Goal: Information Seeking & Learning: Learn about a topic

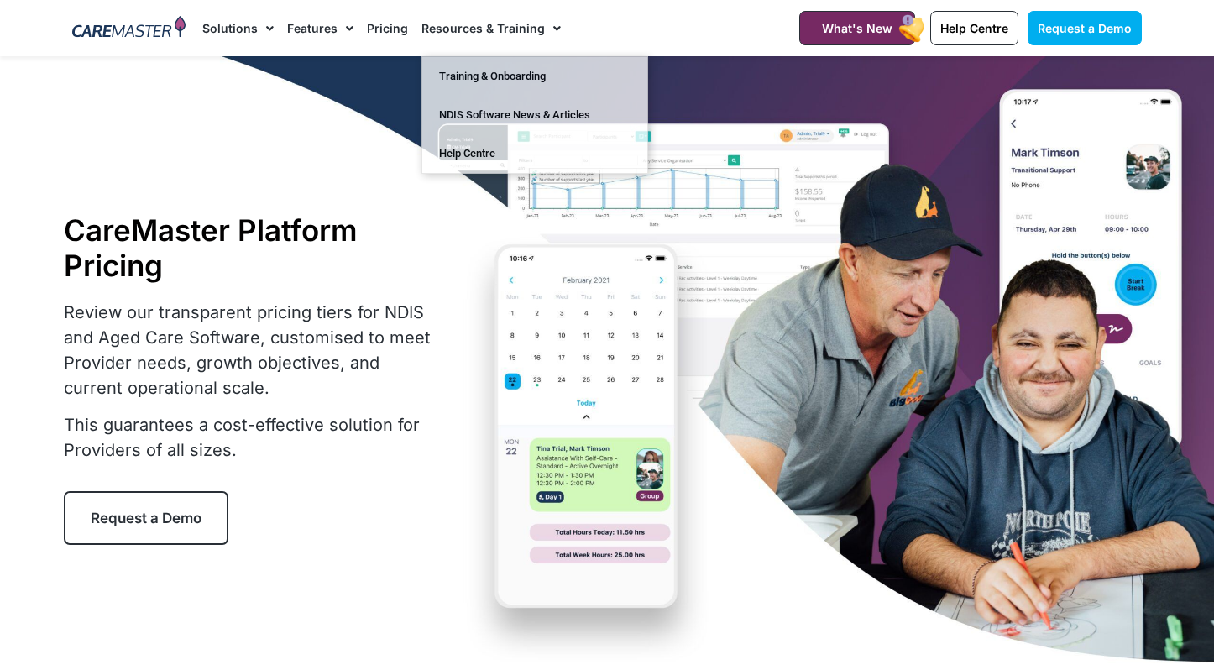
click at [387, 30] on link "Pricing" at bounding box center [387, 28] width 41 height 56
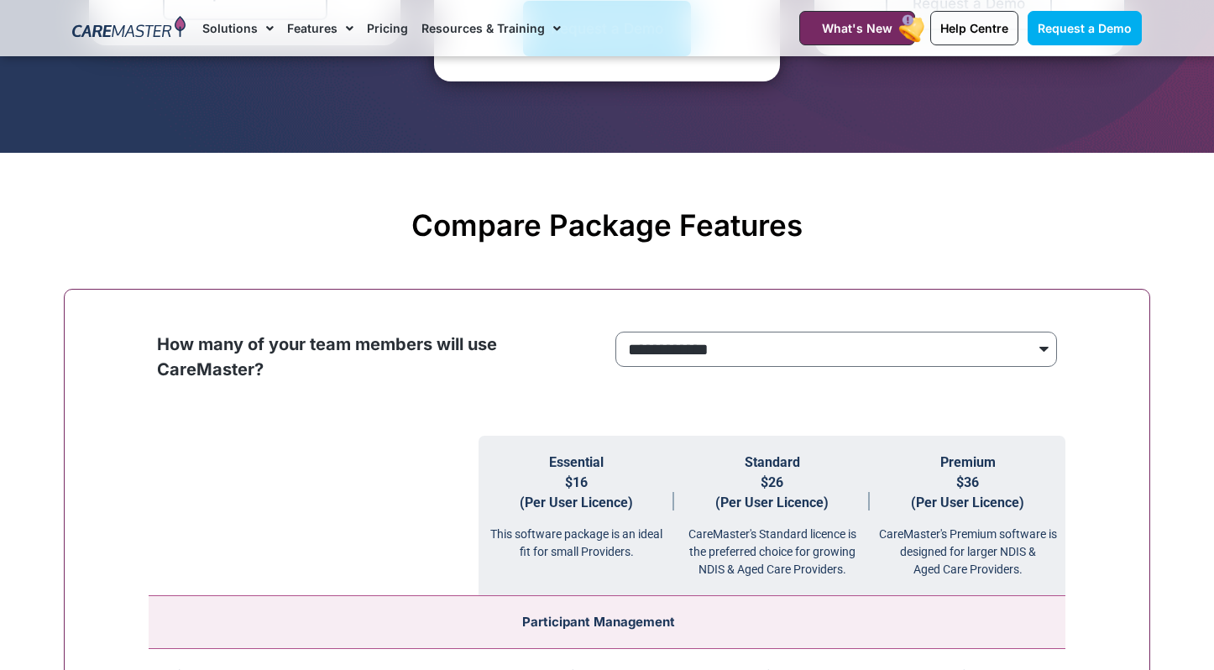
scroll to position [1653, 0]
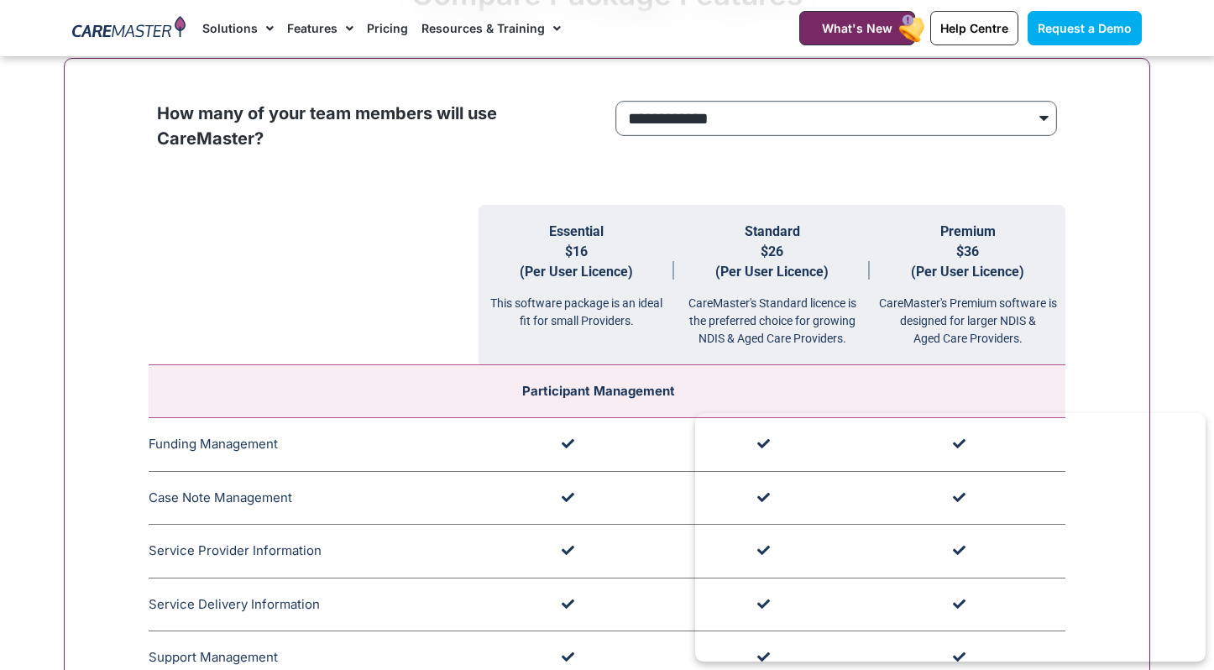
click at [687, 115] on select "**********" at bounding box center [835, 118] width 441 height 35
click at [615, 101] on select "**********" at bounding box center [835, 118] width 441 height 35
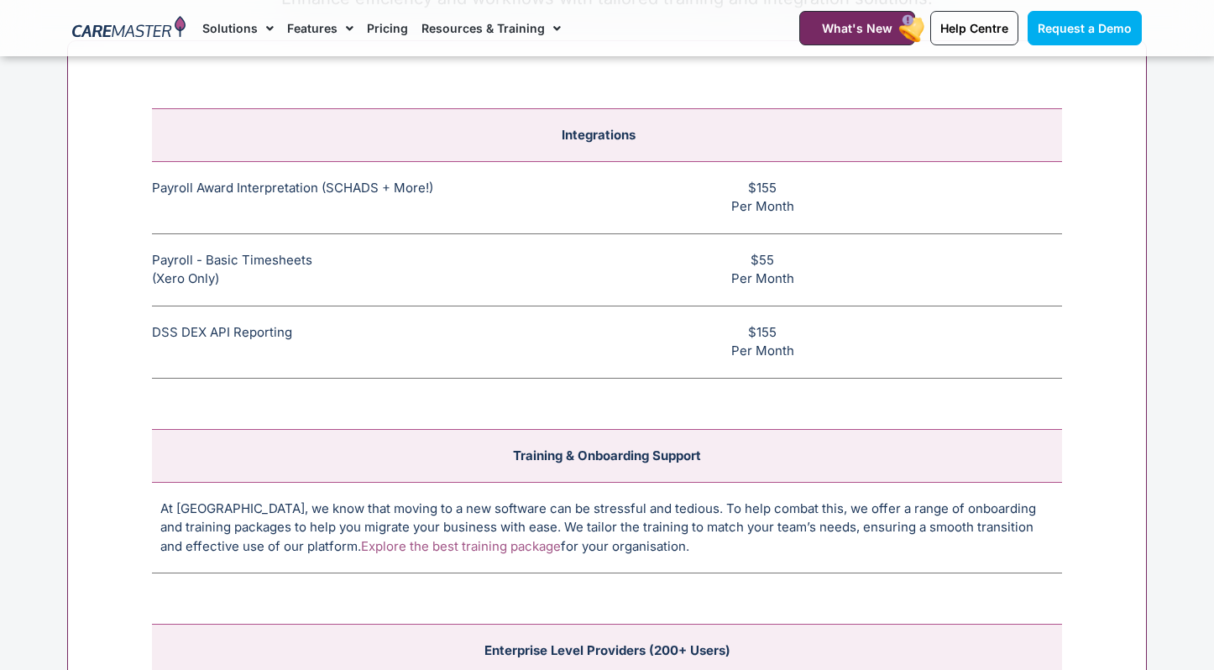
scroll to position [6378, 0]
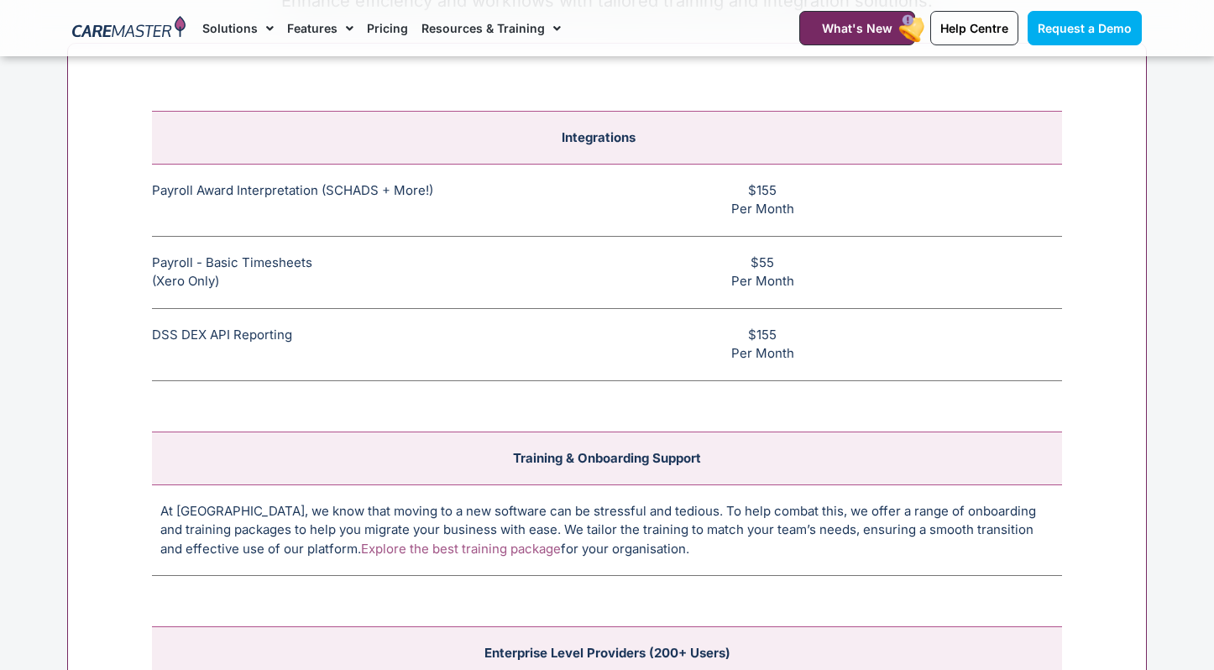
drag, startPoint x: 826, startPoint y: 222, endPoint x: 813, endPoint y: 217, distance: 13.3
click at [814, 217] on td "$155 Per Month" at bounding box center [770, 200] width 582 height 72
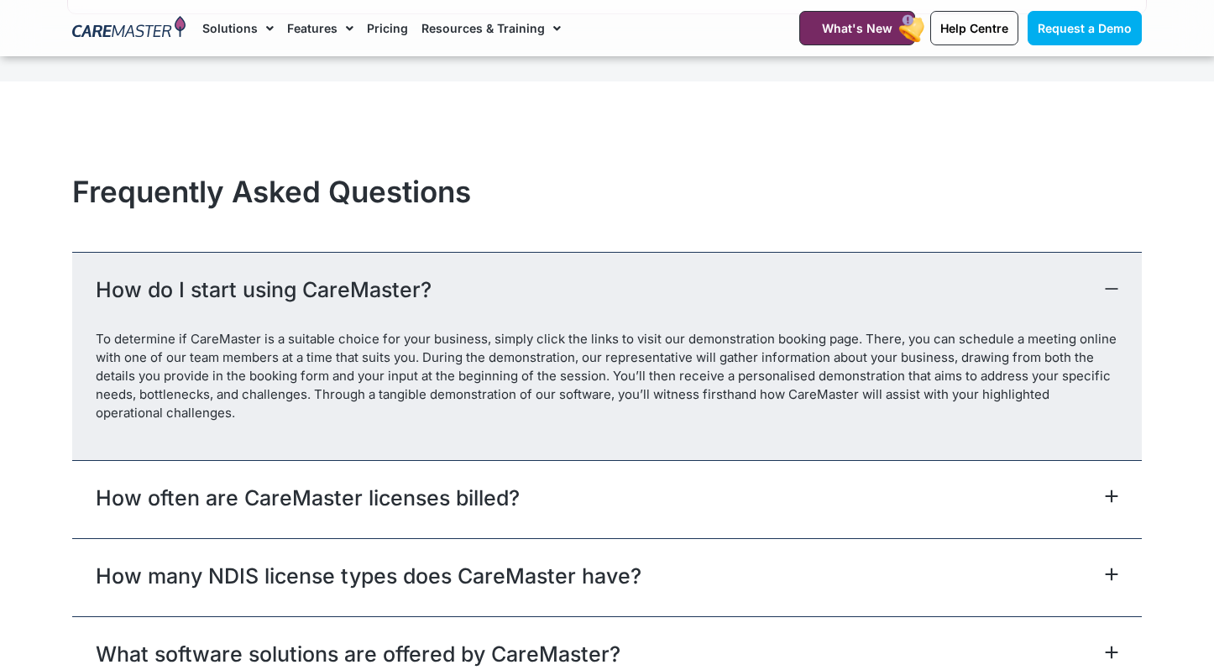
scroll to position [7306, 0]
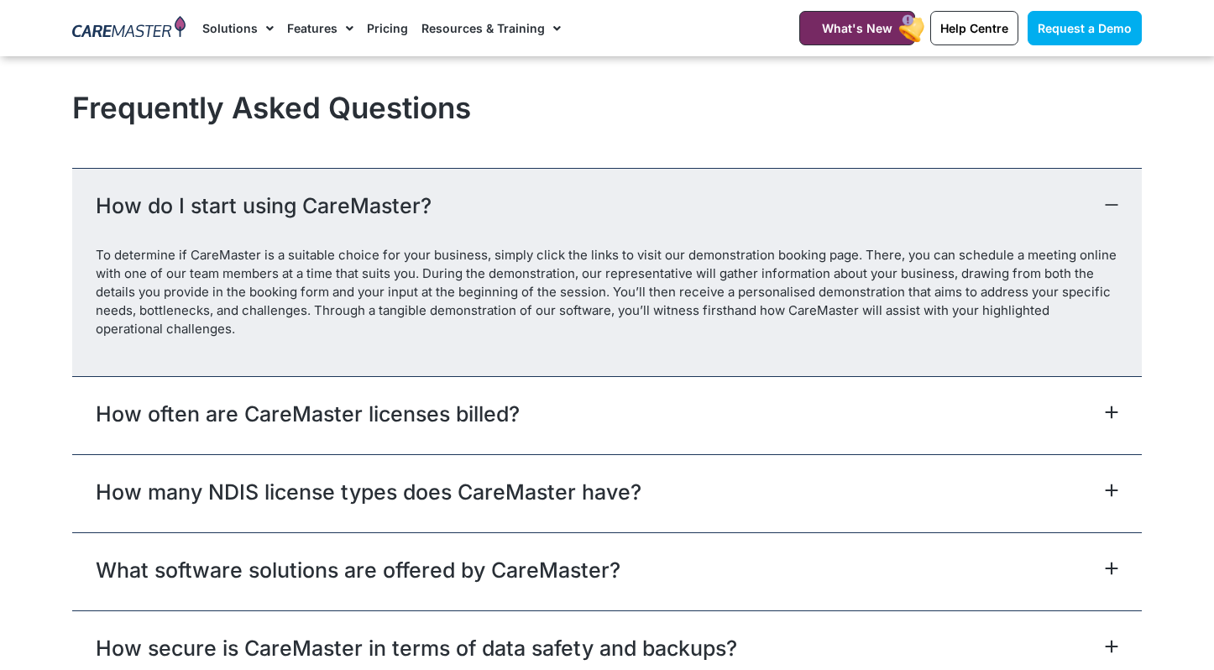
click at [452, 434] on div "How often are CareMaster licenses billed?" at bounding box center [606, 415] width 1069 height 78
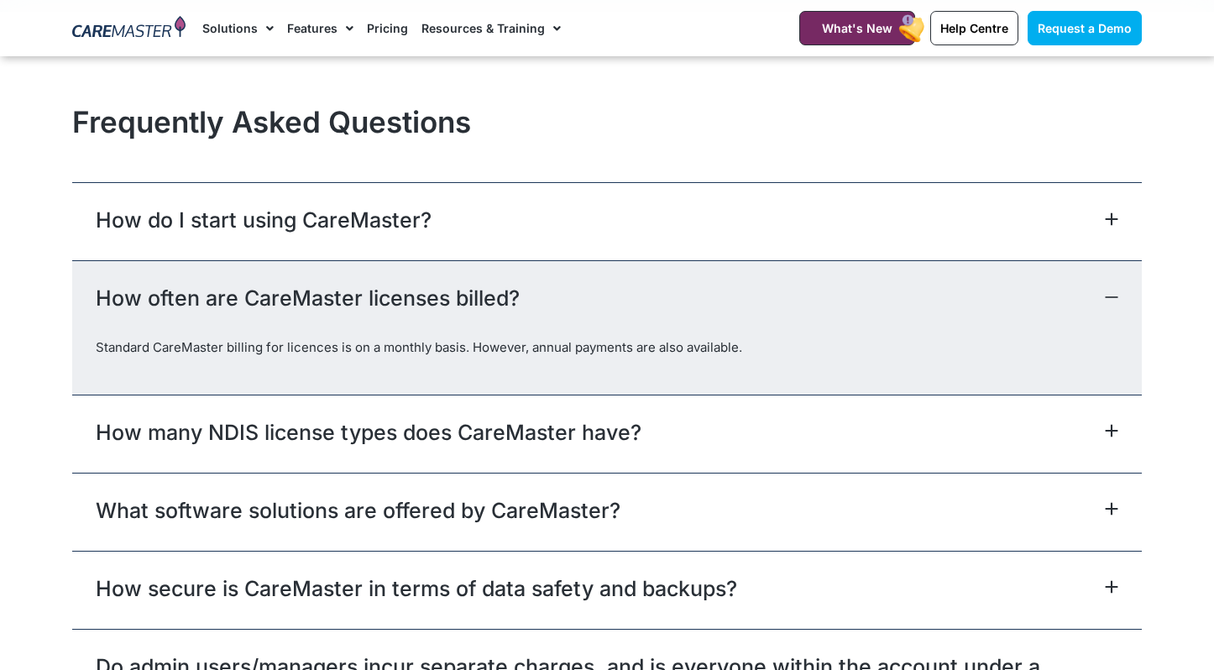
scroll to position [7290, 0]
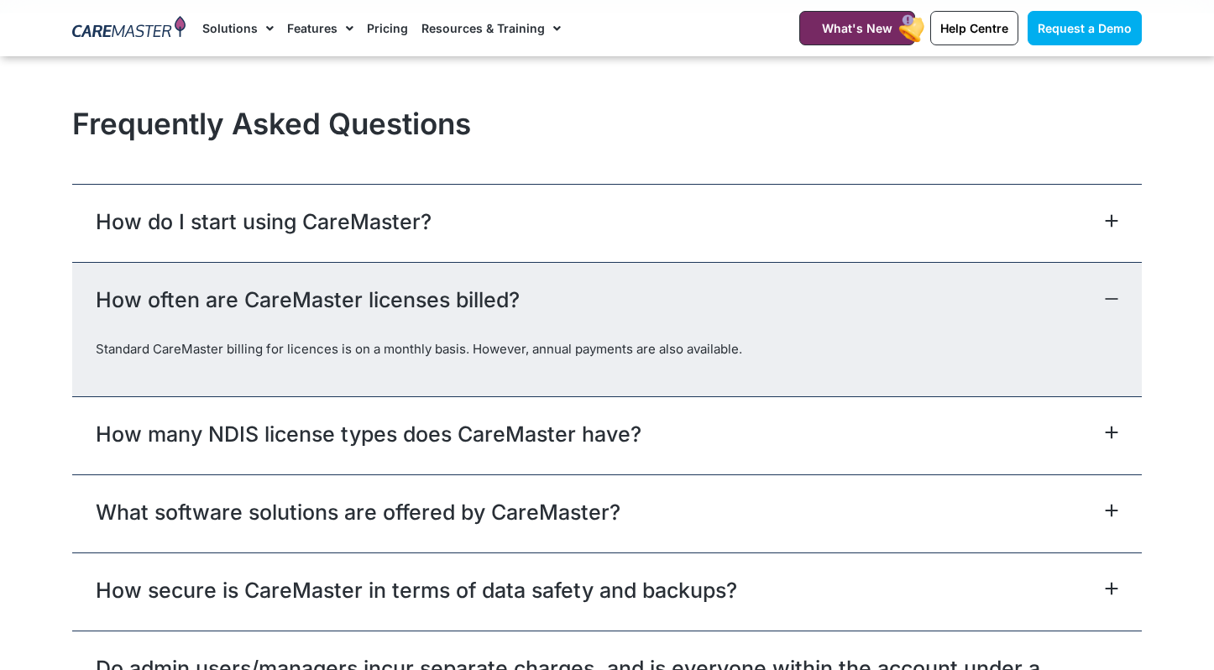
click at [395, 430] on link "How many NDIS license types does CareMaster have?" at bounding box center [369, 434] width 546 height 30
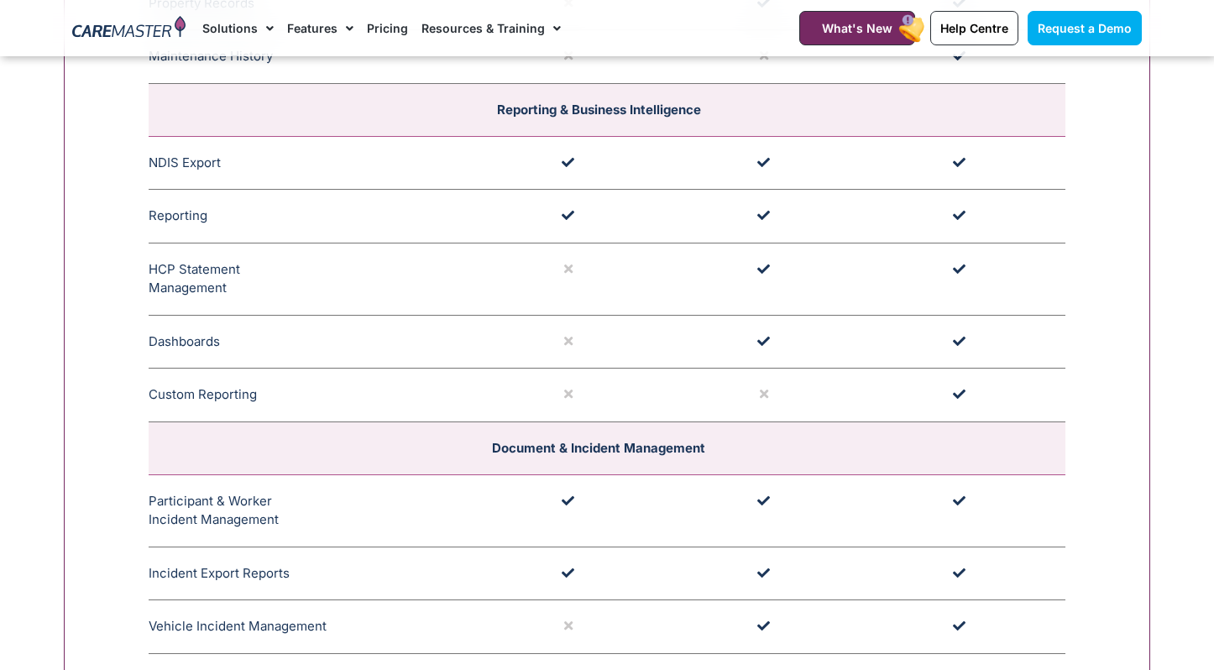
scroll to position [3758, 0]
